Goal: Navigation & Orientation: Find specific page/section

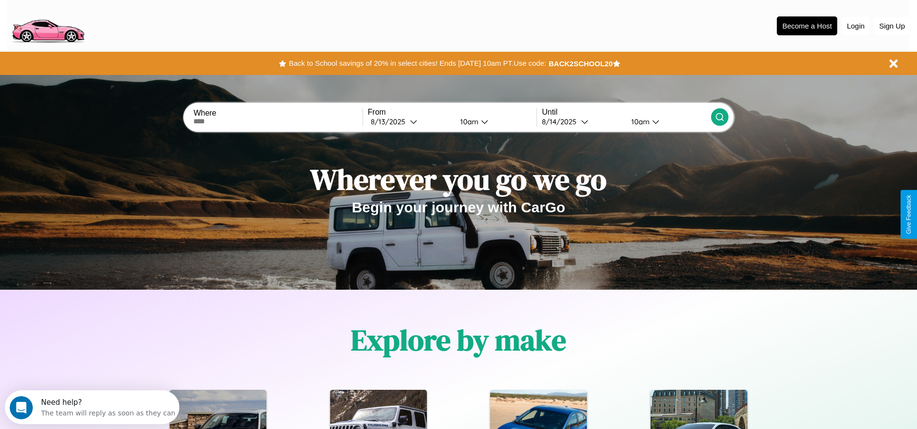
scroll to position [201, 0]
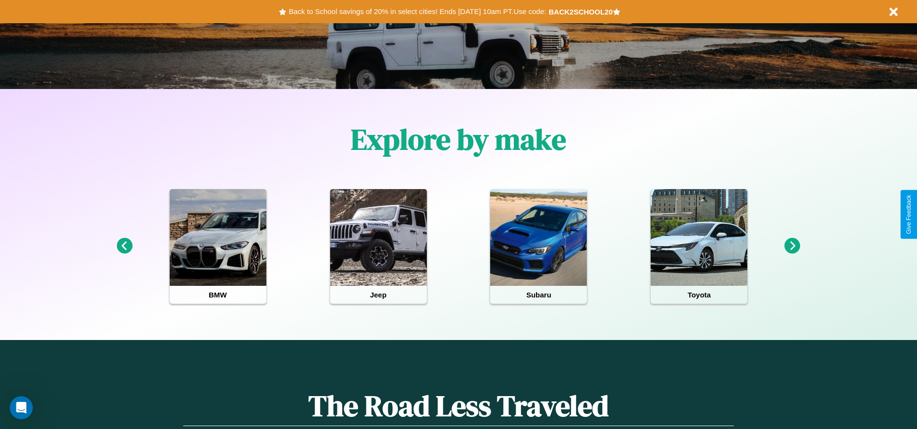
click at [793, 246] on icon at bounding box center [793, 246] width 16 height 16
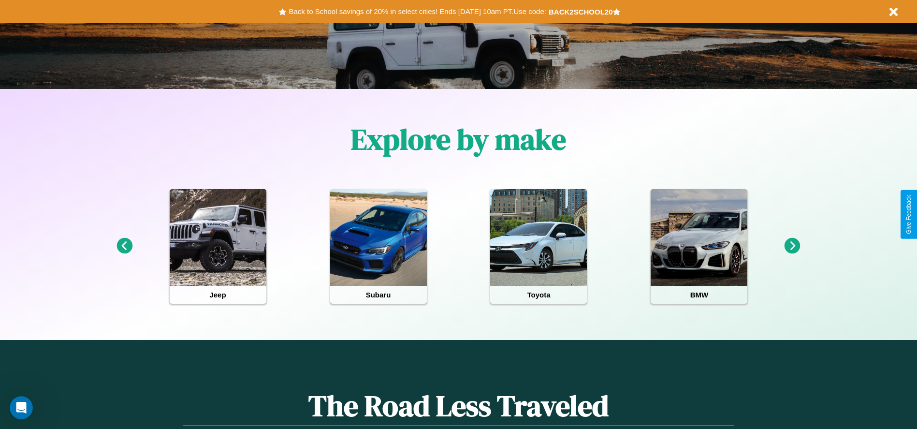
click at [793, 246] on icon at bounding box center [793, 246] width 16 height 16
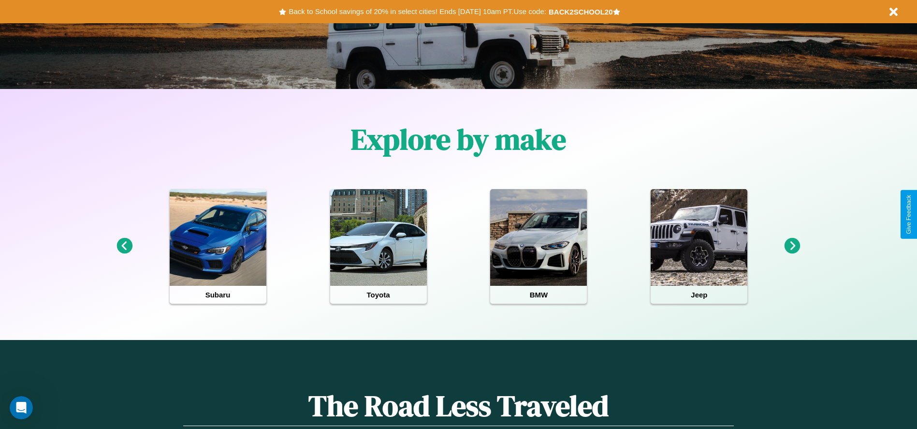
click at [793, 246] on icon at bounding box center [793, 246] width 16 height 16
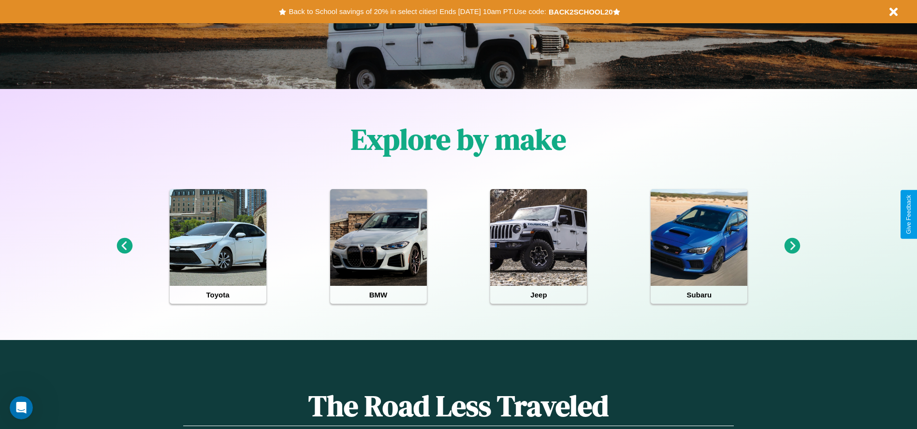
click at [124, 246] on icon at bounding box center [125, 246] width 16 height 16
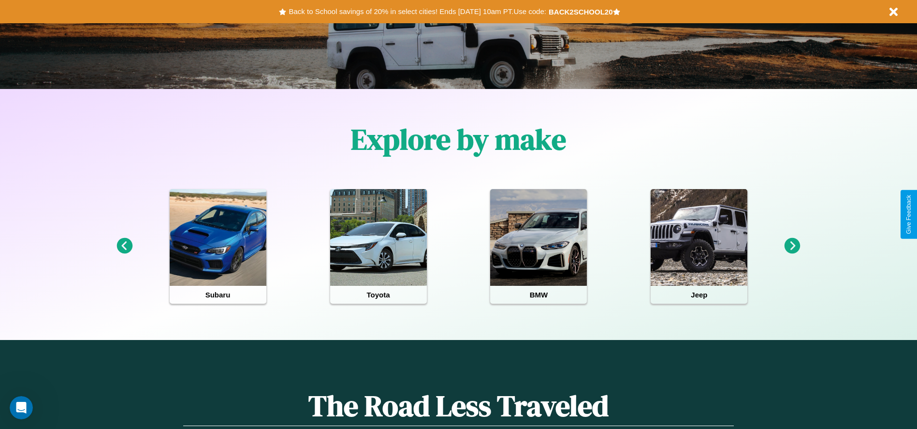
click at [793, 246] on icon at bounding box center [793, 246] width 16 height 16
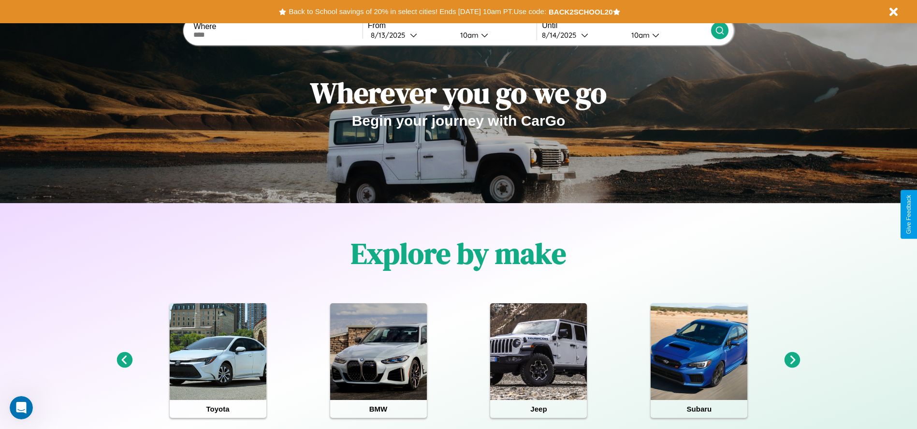
scroll to position [0, 0]
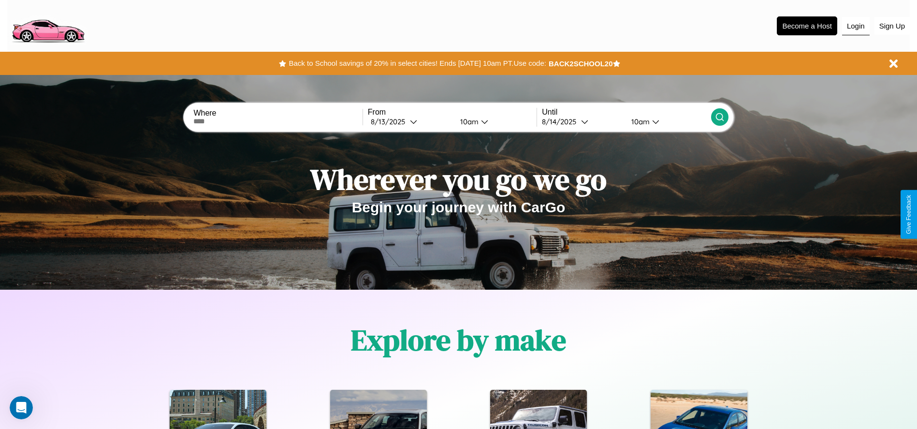
click at [856, 26] on button "Login" at bounding box center [856, 26] width 28 height 18
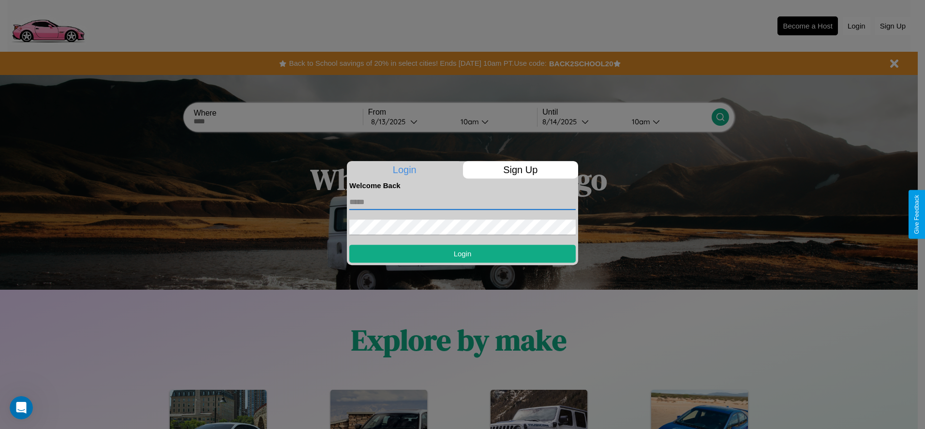
click at [462, 202] on input "text" at bounding box center [462, 201] width 226 height 15
type input "**********"
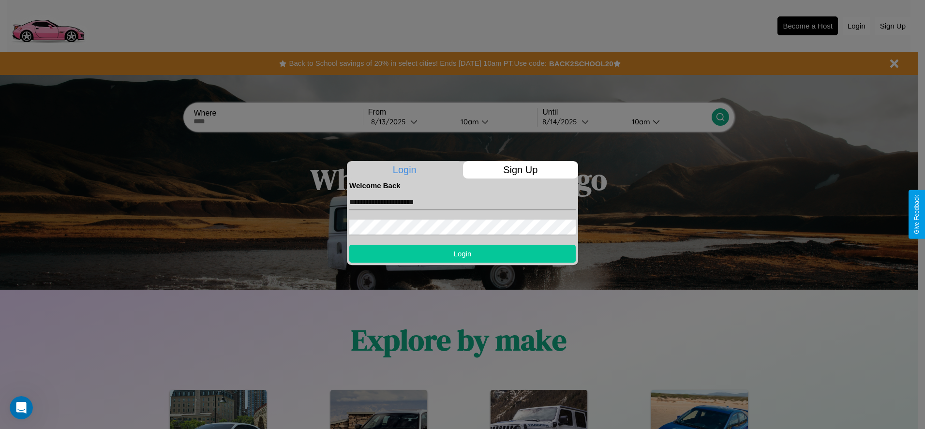
click at [462, 253] on button "Login" at bounding box center [462, 254] width 226 height 18
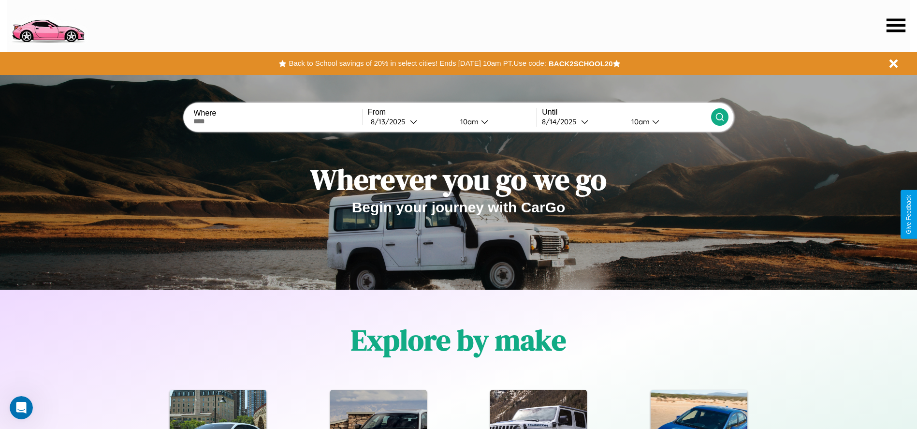
click at [896, 25] on icon at bounding box center [896, 25] width 19 height 14
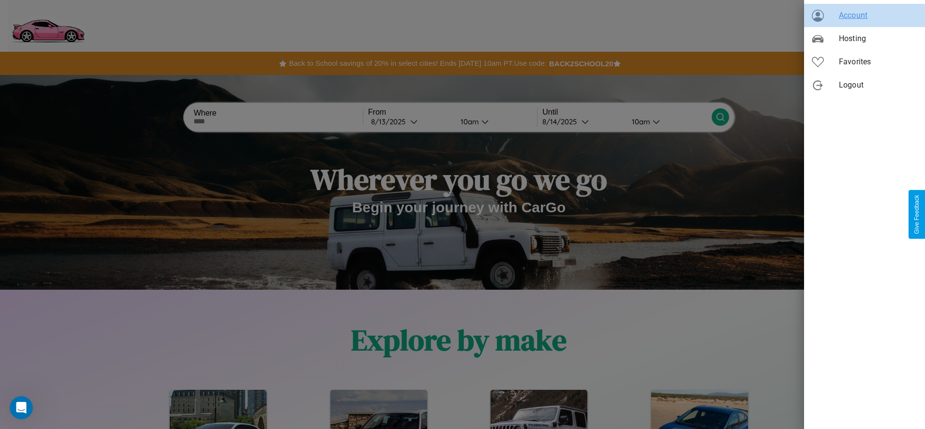
click at [864, 15] on span "Account" at bounding box center [878, 16] width 78 height 12
